Goal: Find specific page/section: Find specific page/section

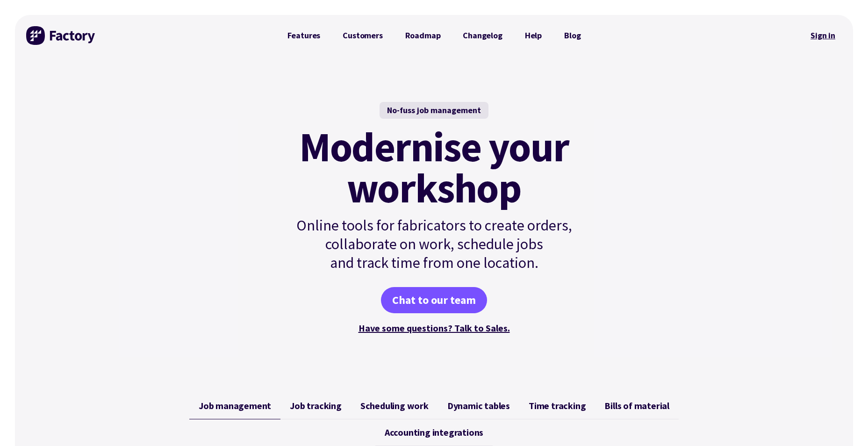
click at [823, 36] on link "Sign in" at bounding box center [823, 36] width 38 height 22
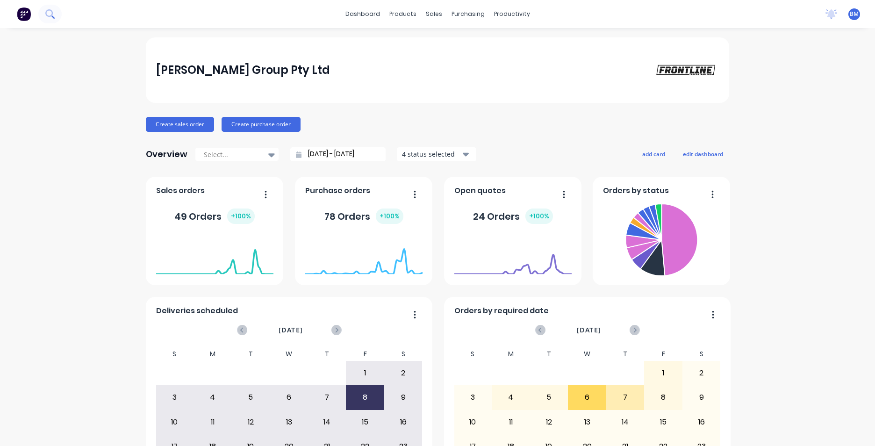
click at [49, 14] on icon at bounding box center [49, 13] width 9 height 9
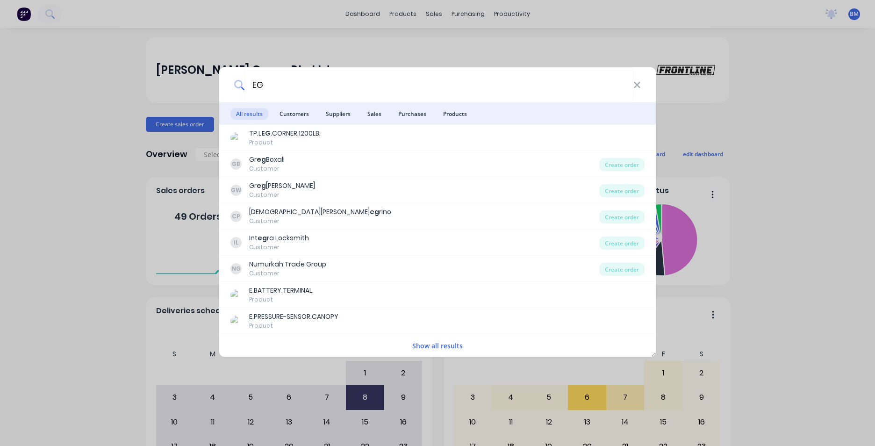
drag, startPoint x: 286, startPoint y: 85, endPoint x: 198, endPoint y: 80, distance: 88.5
click at [198, 80] on div "EG All results Customers Suppliers Sales Purchases Products TP.L EG .CORNER.120…" at bounding box center [437, 223] width 875 height 446
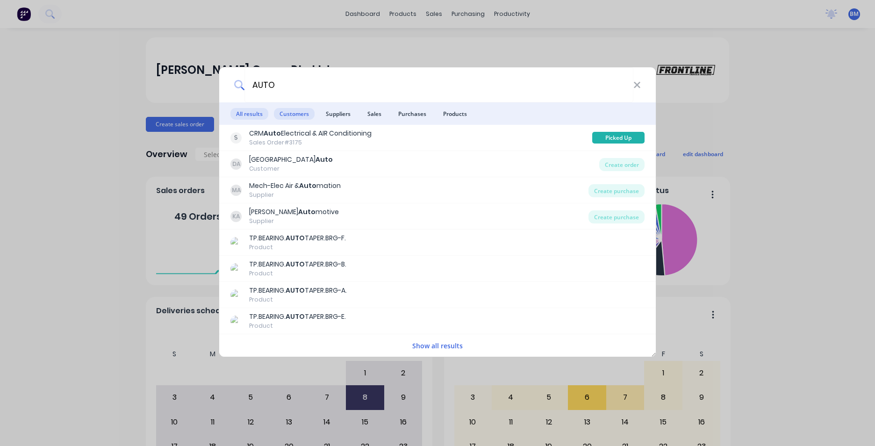
type input "AUTO"
click at [296, 112] on span "Customers" at bounding box center [294, 114] width 41 height 12
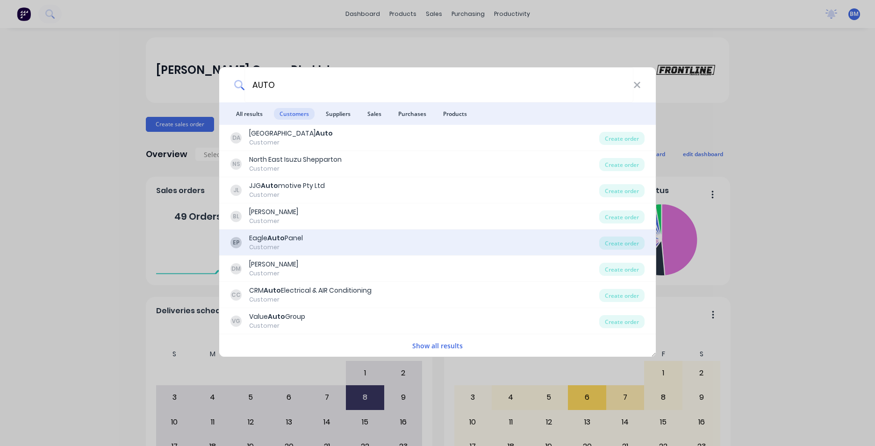
click at [342, 235] on div "EP Eagle Auto Panel Customer" at bounding box center [415, 242] width 369 height 18
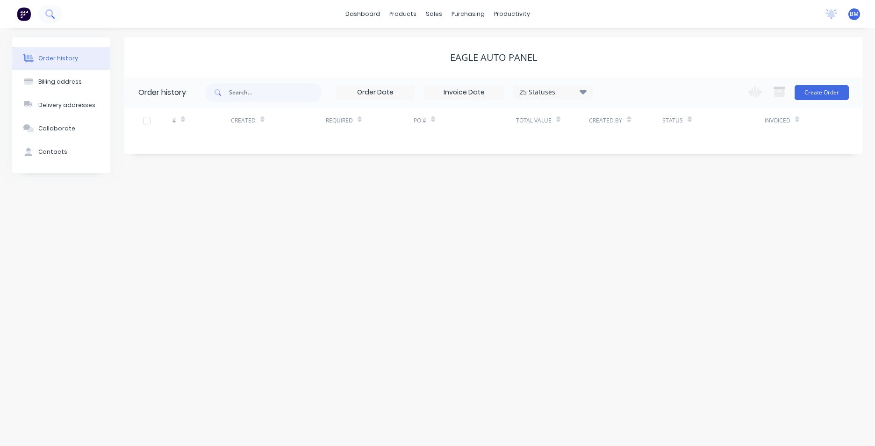
click at [49, 22] on button at bounding box center [49, 14] width 23 height 19
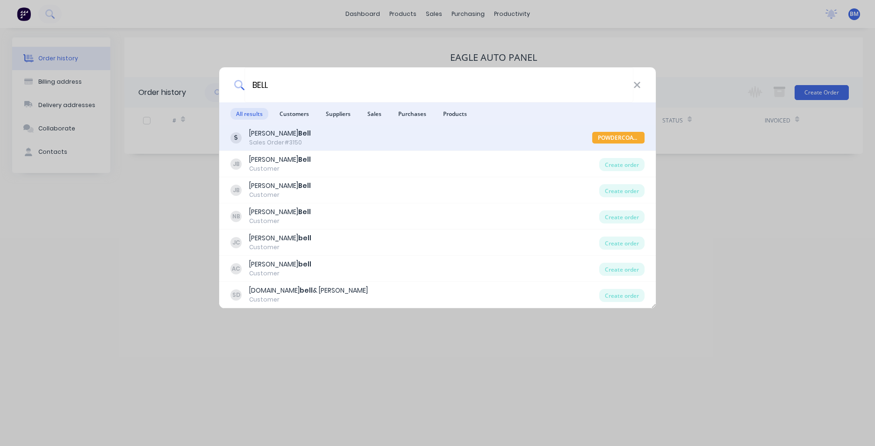
type input "BELL"
click at [359, 135] on div "[PERSON_NAME] Sales Order #3150" at bounding box center [412, 138] width 362 height 18
